Goal: Check status: Check status

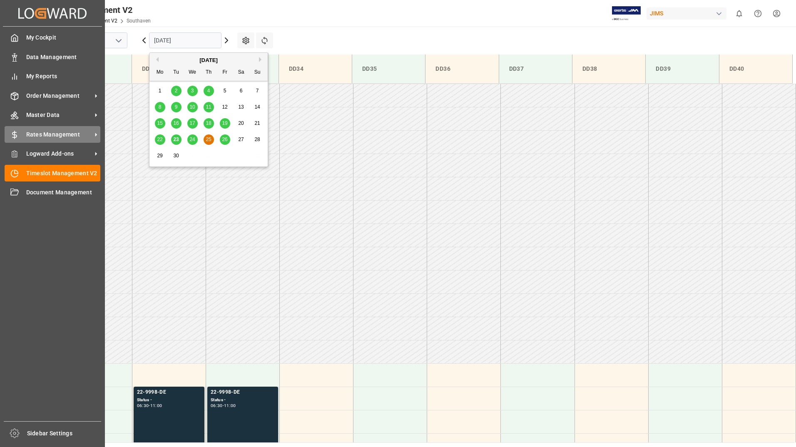
scroll to position [199, 0]
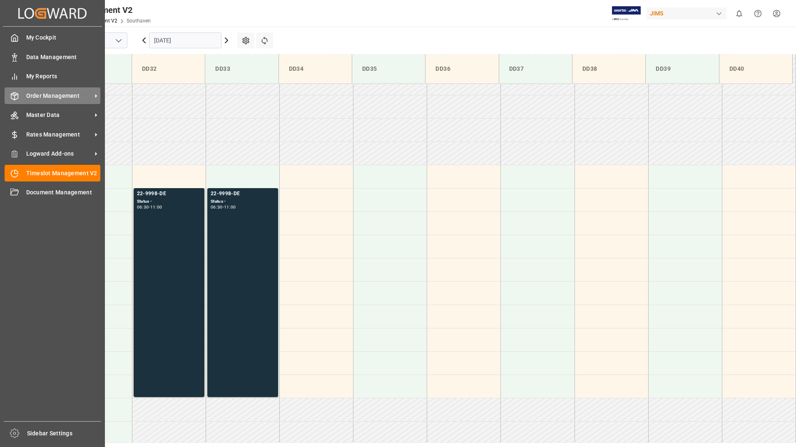
click at [37, 99] on span "Order Management" at bounding box center [59, 96] width 66 height 9
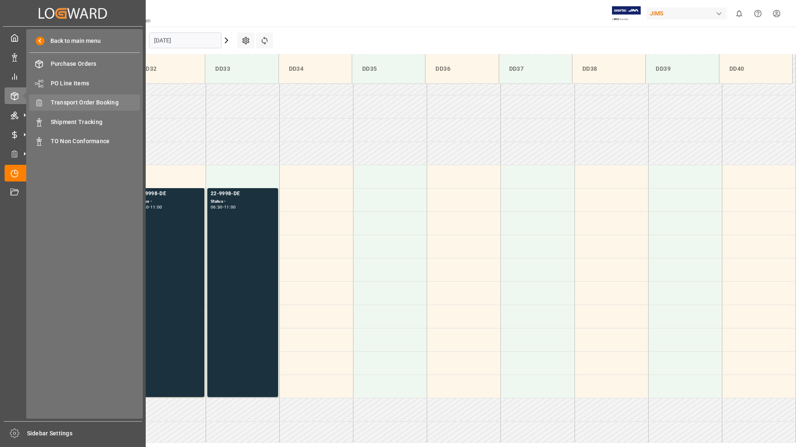
click at [84, 104] on span "Transport Order Booking" at bounding box center [96, 102] width 90 height 9
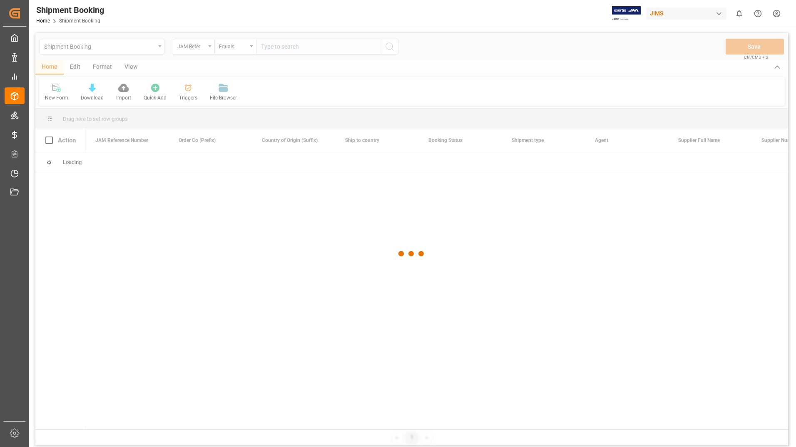
click at [285, 46] on div at bounding box center [411, 254] width 753 height 442
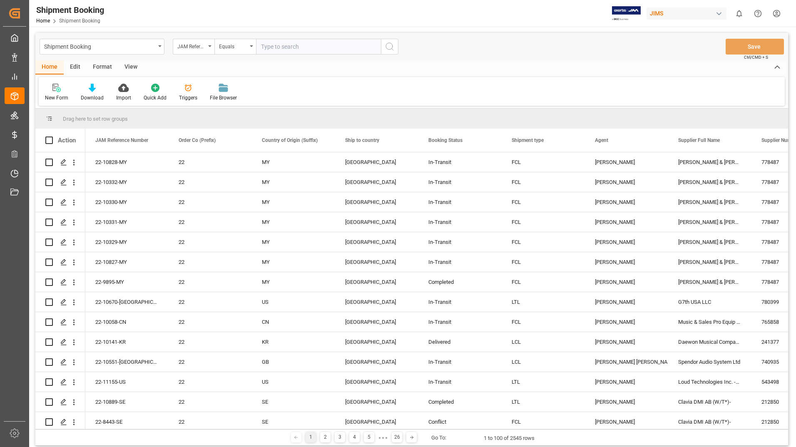
click at [284, 47] on input "text" at bounding box center [318, 47] width 125 height 16
type input "22-11155-us"
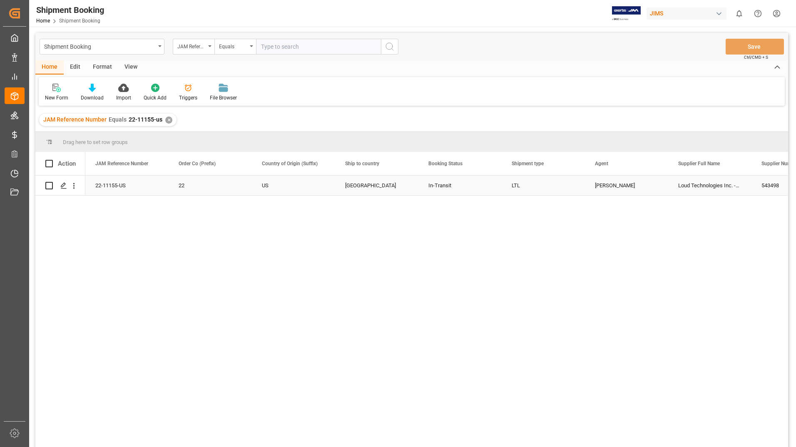
click at [48, 185] on input "Press Space to toggle row selection (unchecked)" at bounding box center [48, 185] width 7 height 7
checkbox input "true"
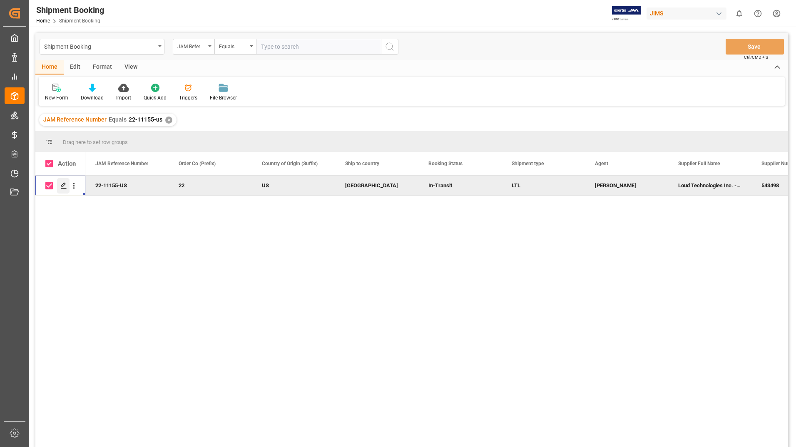
click at [61, 183] on icon "Press SPACE to deselect this row." at bounding box center [63, 185] width 7 height 7
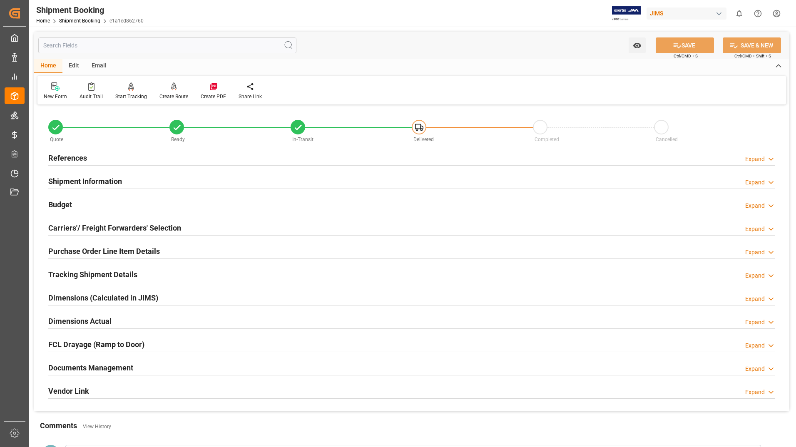
click at [109, 369] on h2 "Documents Management" at bounding box center [90, 367] width 85 height 11
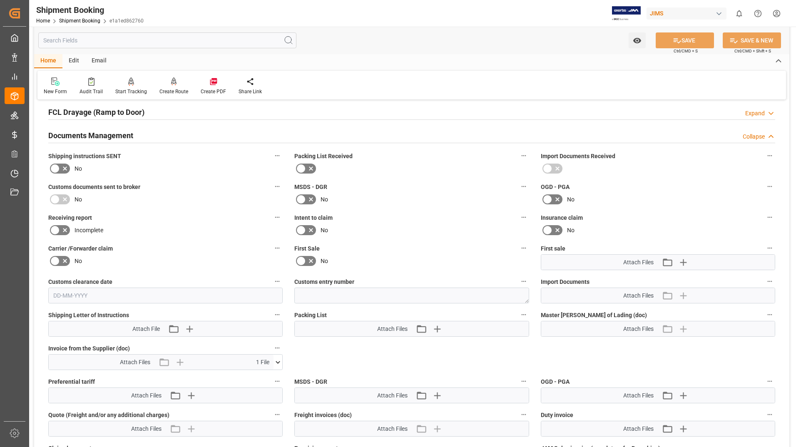
scroll to position [250, 0]
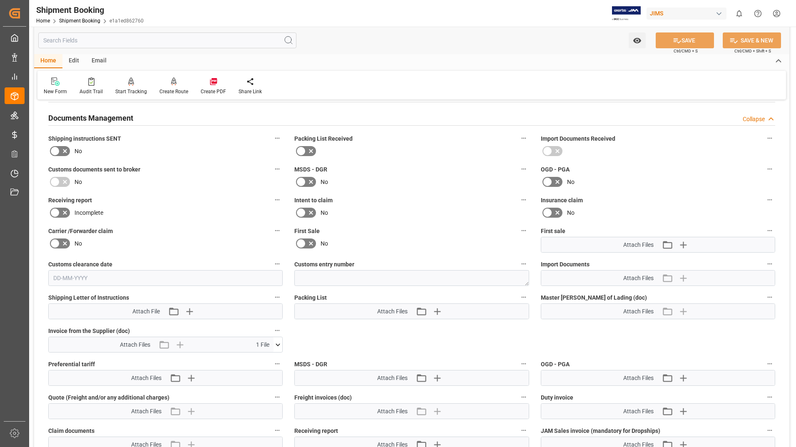
click at [276, 345] on icon at bounding box center [278, 345] width 9 height 9
click at [274, 361] on icon at bounding box center [273, 360] width 8 height 5
